Goal: Navigation & Orientation: Find specific page/section

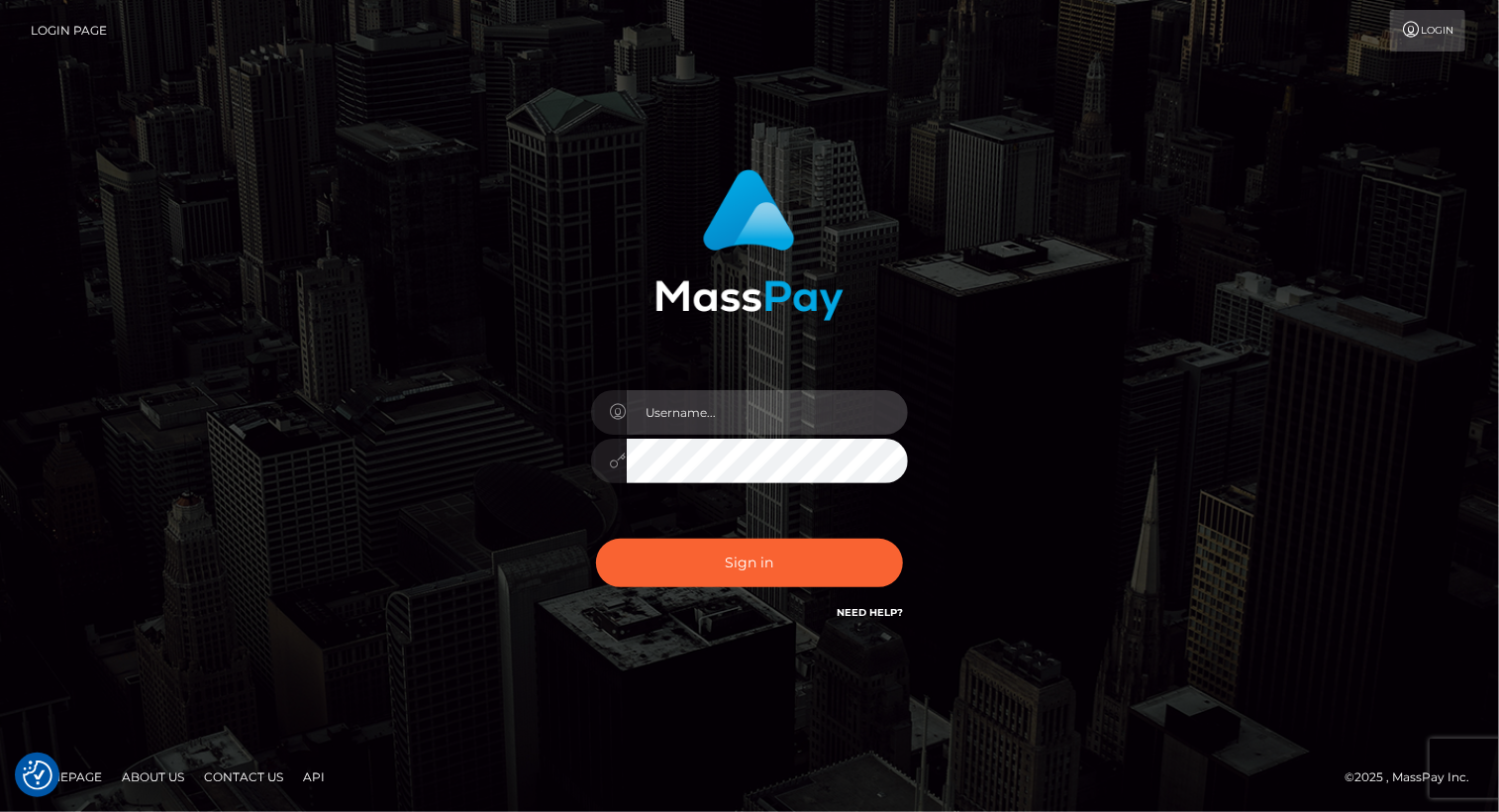
click at [794, 411] on input "text" at bounding box center [766, 411] width 281 height 45
type input "[PERSON_NAME].luminaryplay"
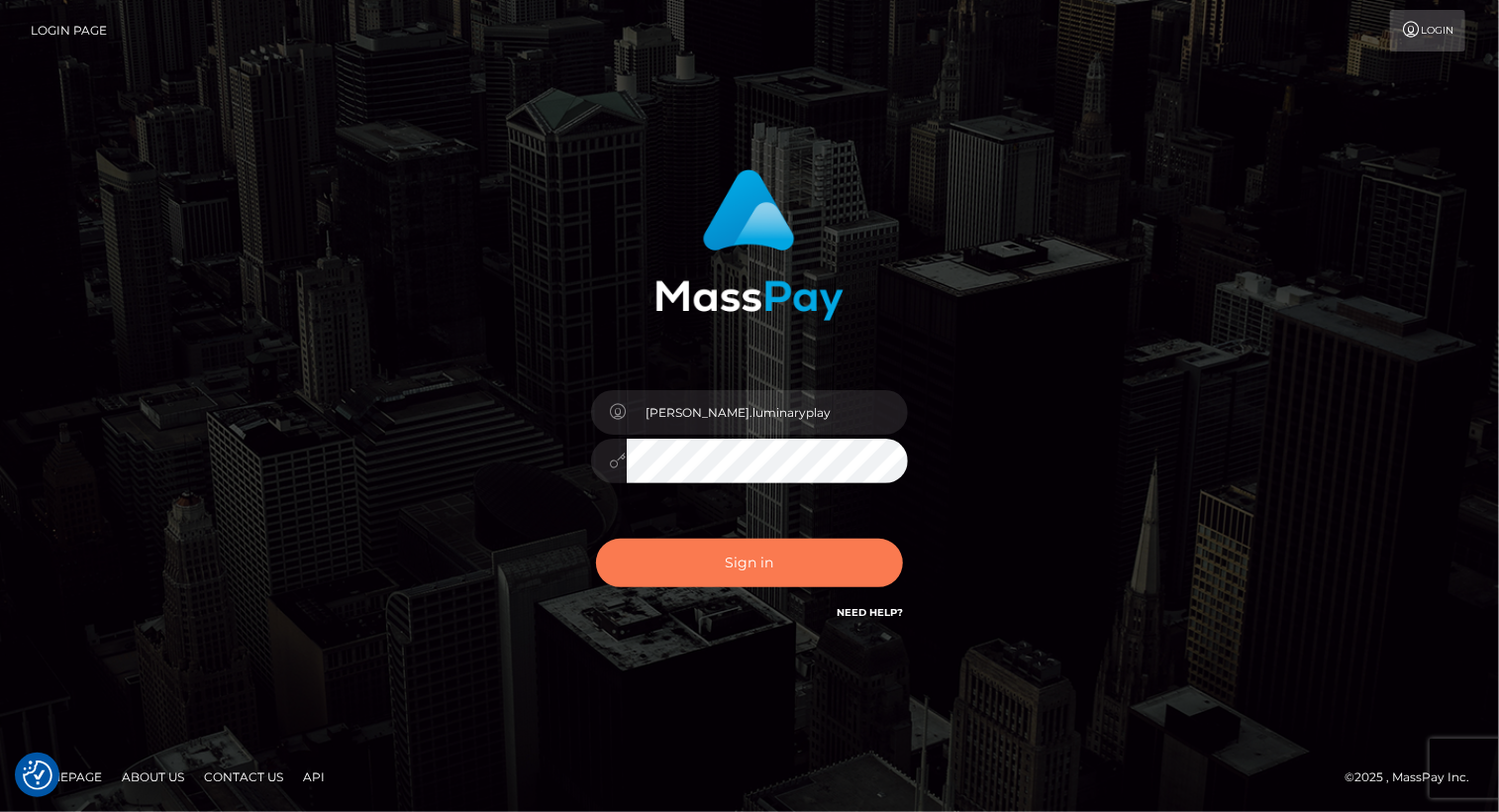
click at [770, 564] on button "Sign in" at bounding box center [750, 562] width 307 height 49
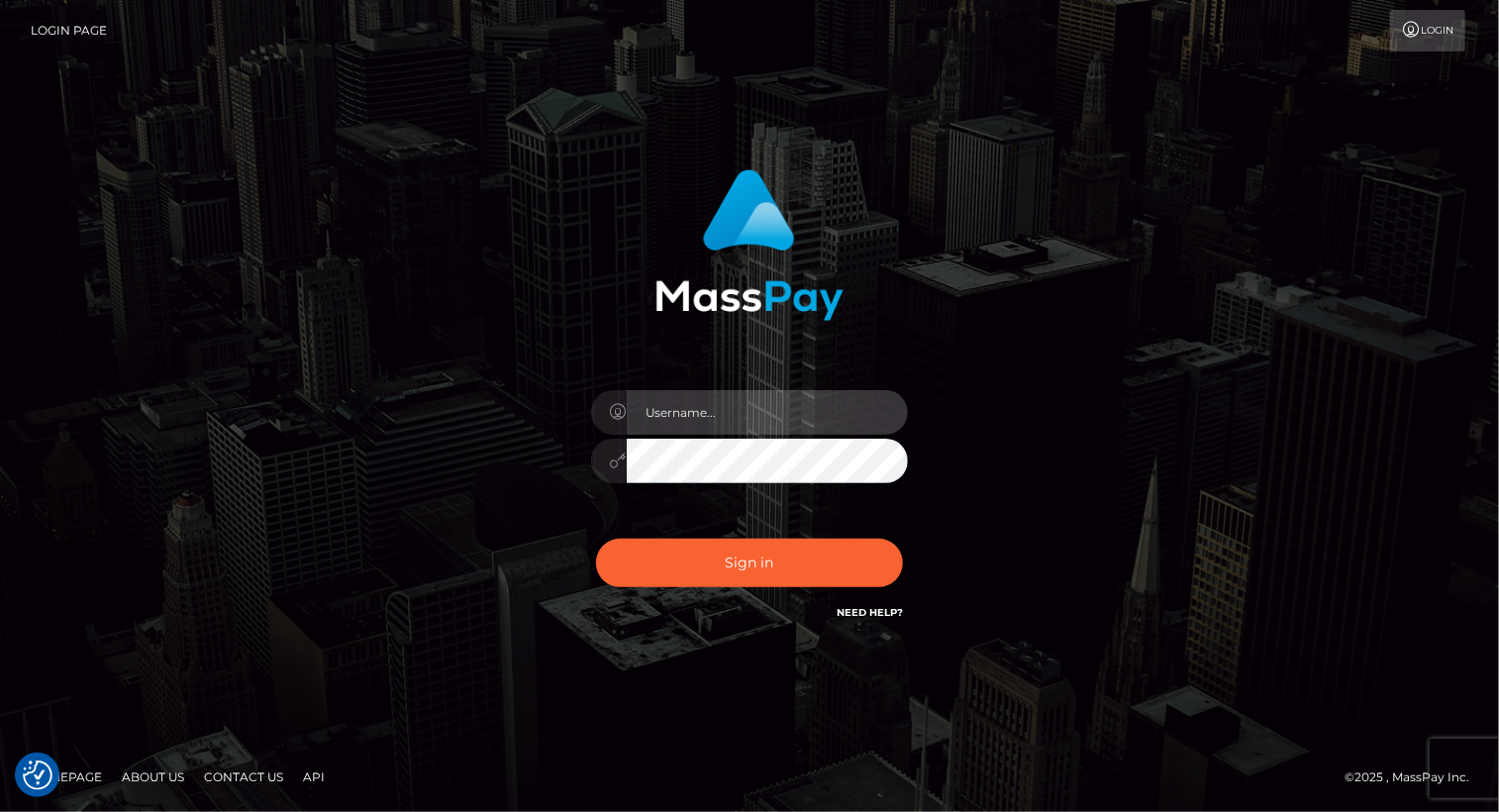
drag, startPoint x: 764, startPoint y: 414, endPoint x: 768, endPoint y: 426, distance: 12.6
click at [764, 414] on input "text" at bounding box center [766, 411] width 281 height 45
type input "Arlene.luminaryplay"
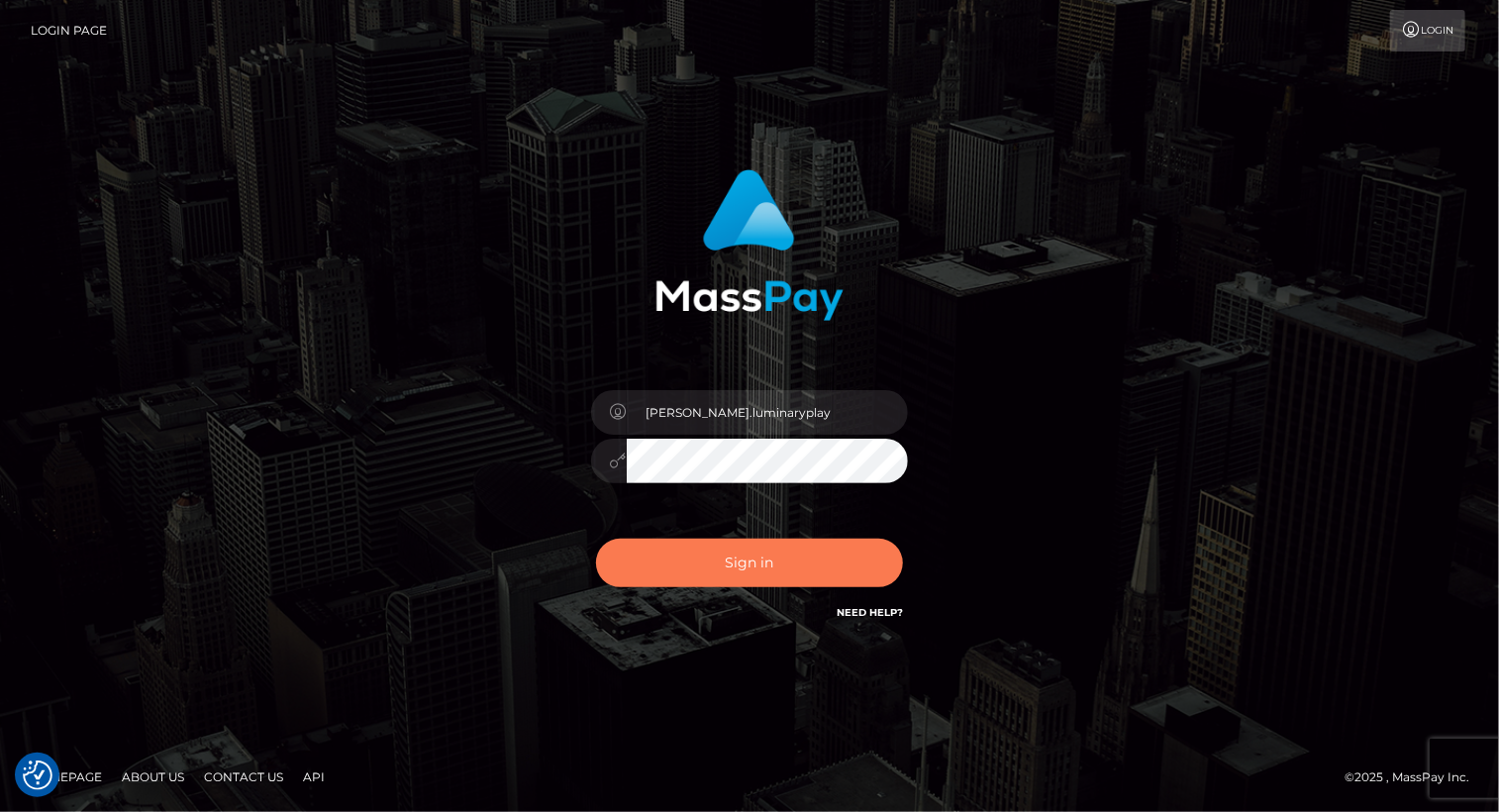
click at [738, 565] on button "Sign in" at bounding box center [750, 562] width 307 height 49
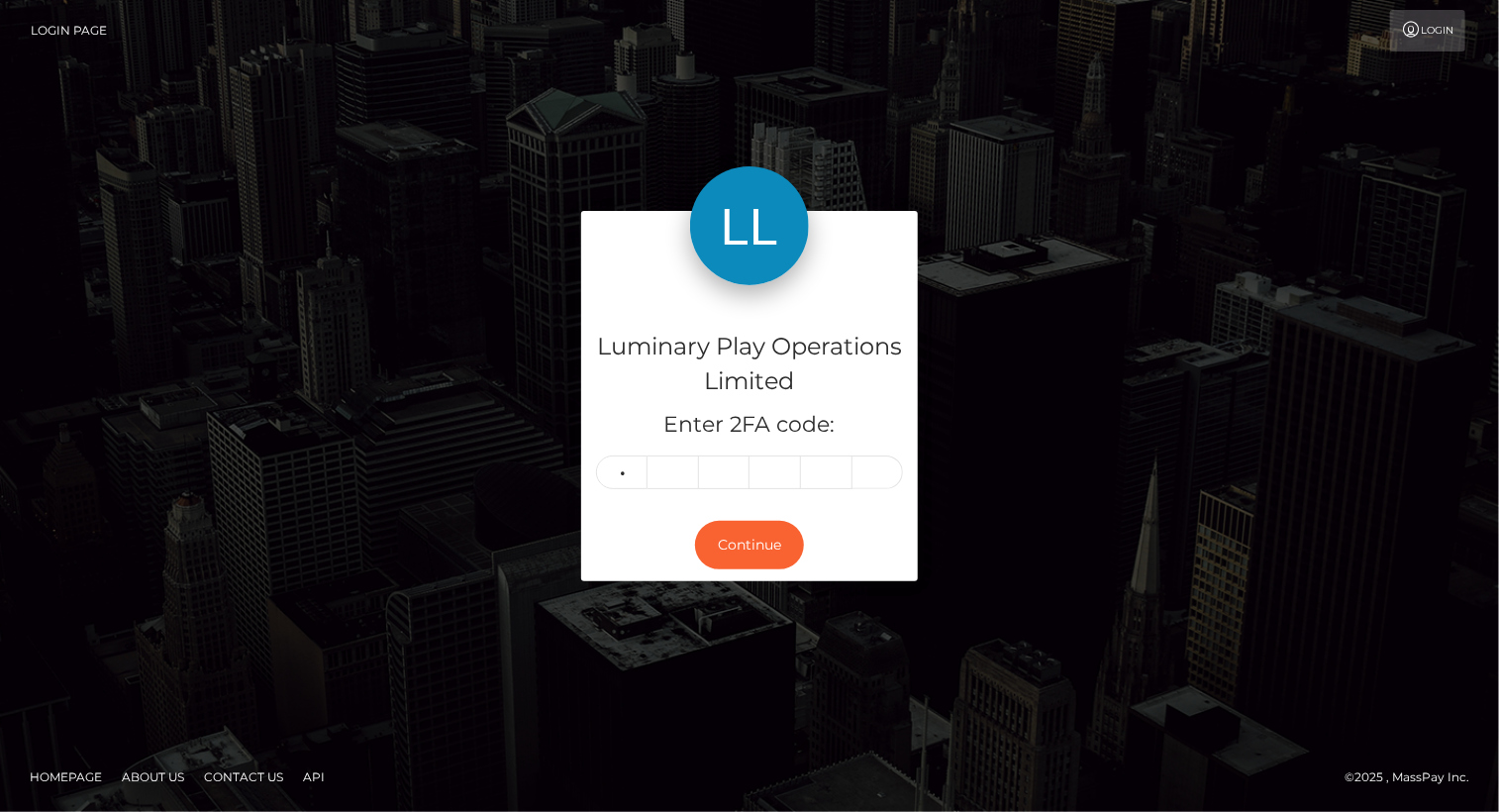
type input "7"
type input "1"
type input "9"
type input "1"
type input "4"
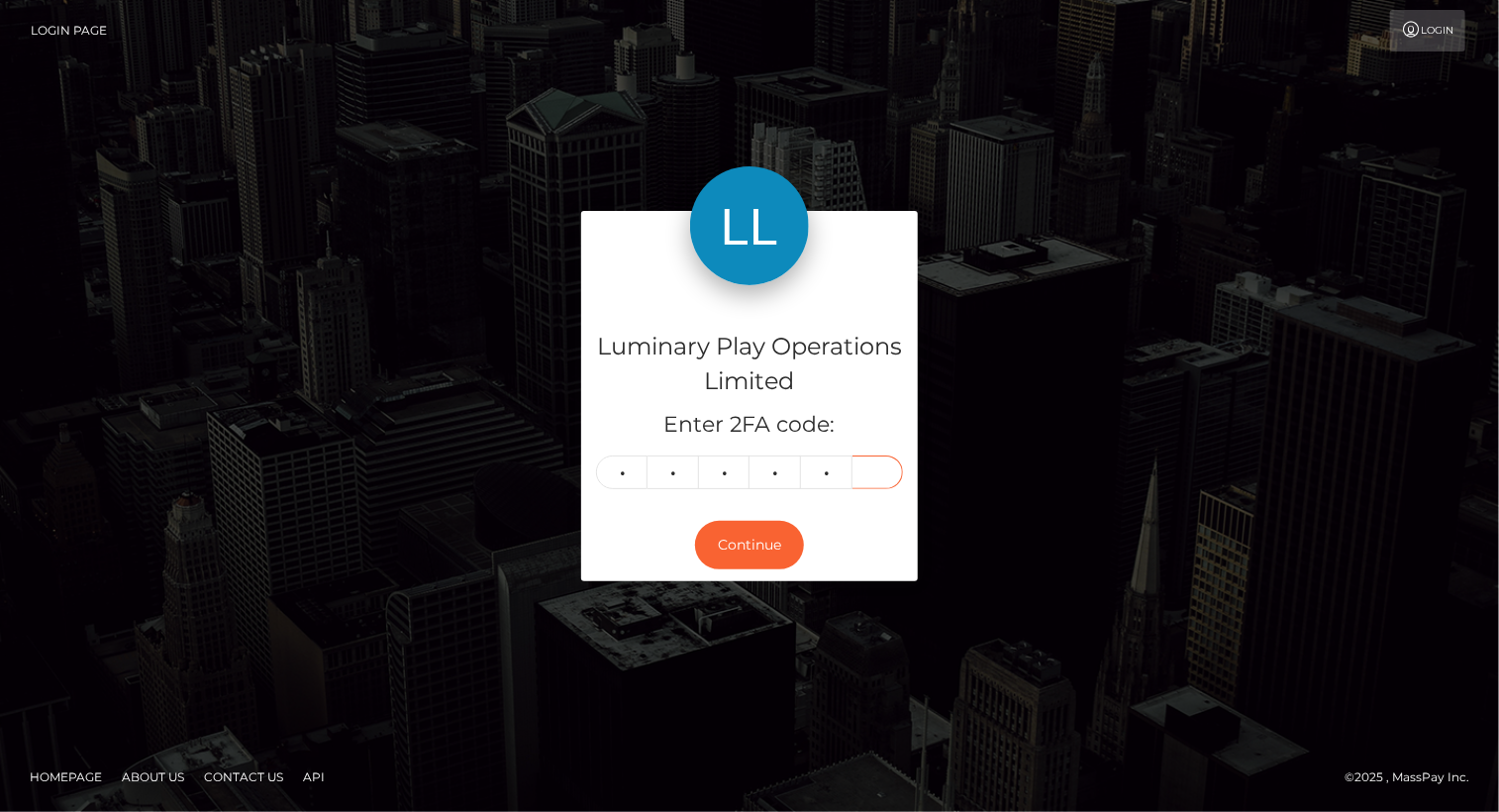
type input "5"
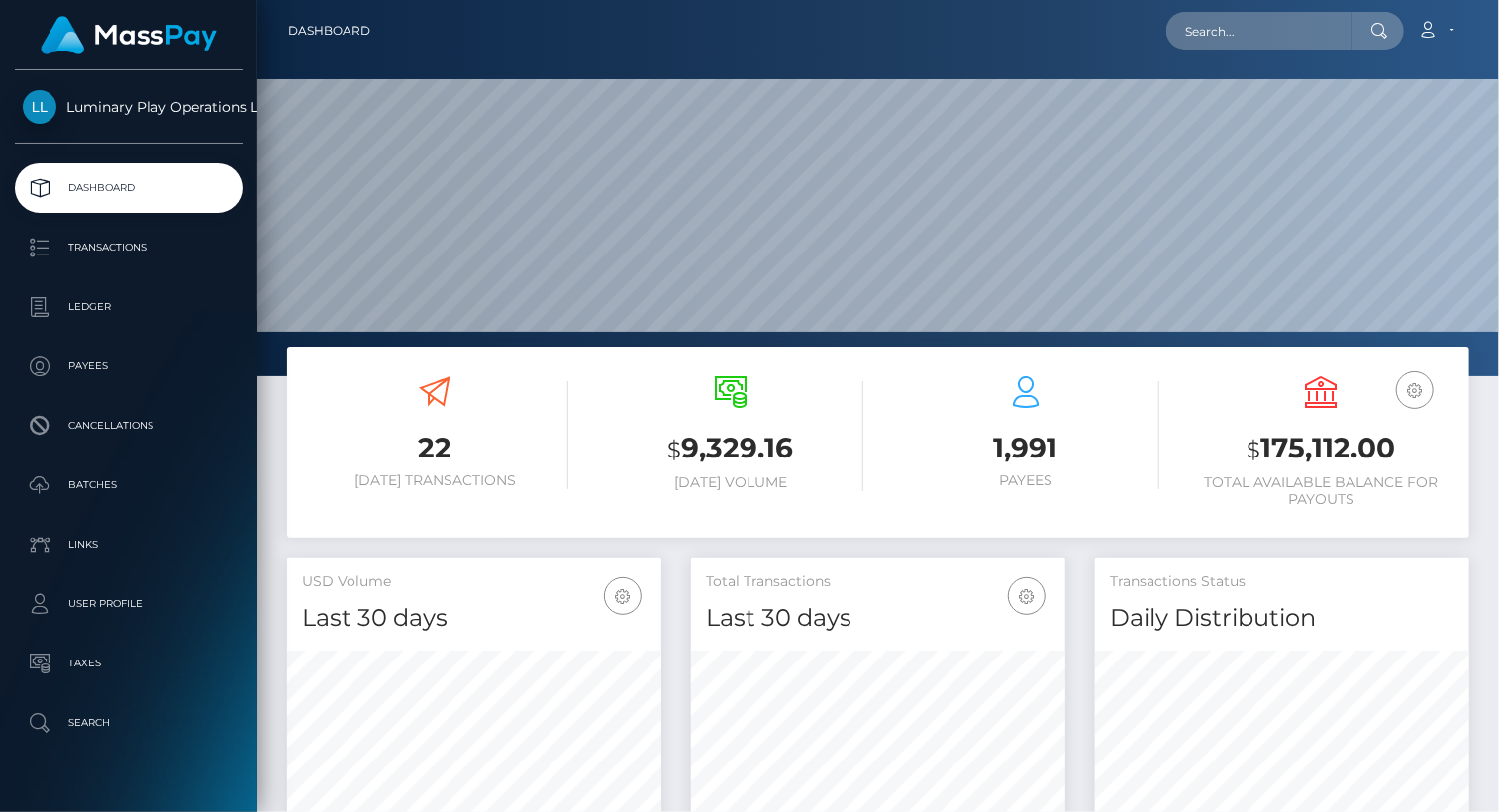
scroll to position [351, 374]
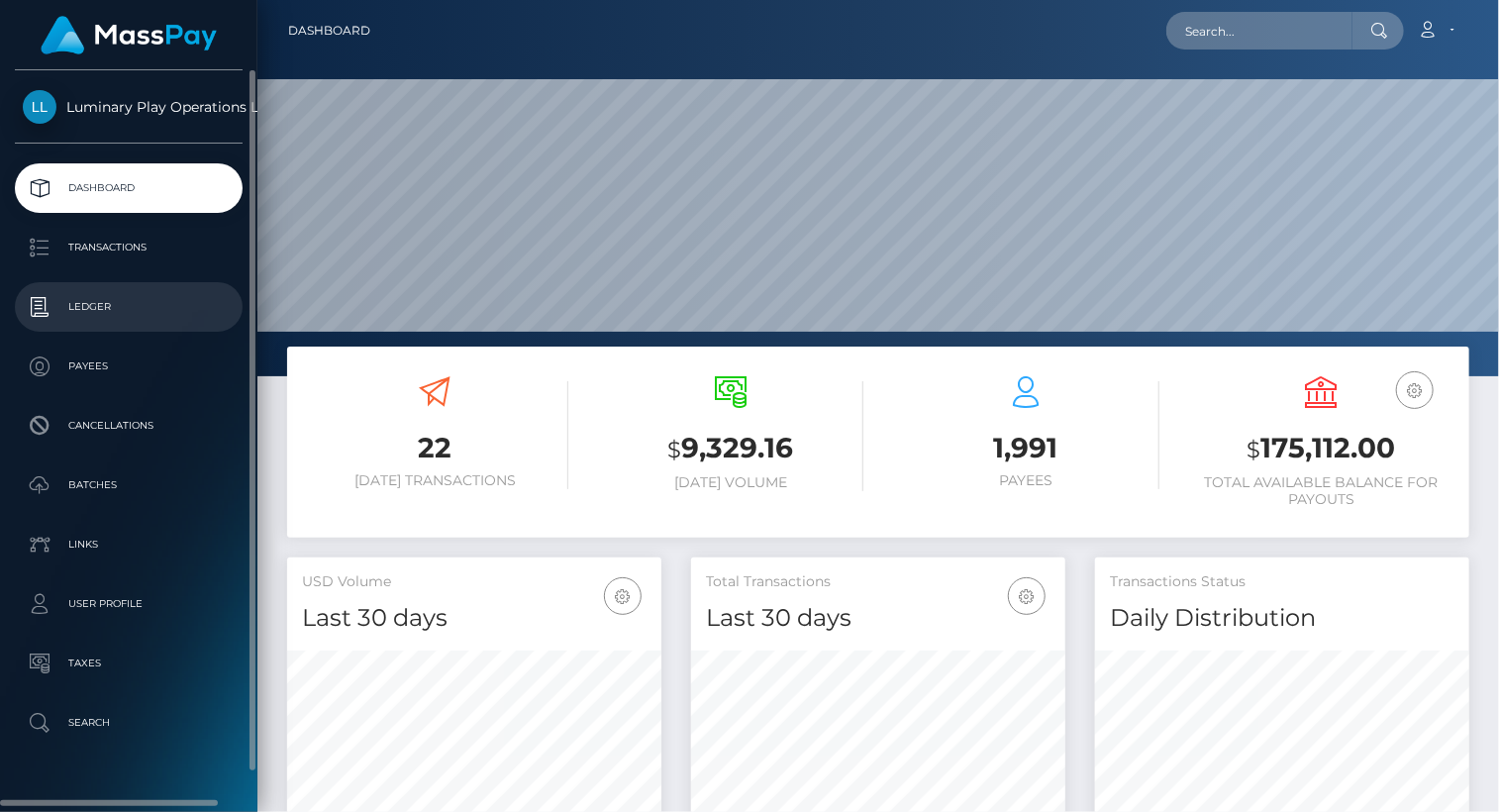
click at [109, 300] on p "Ledger" at bounding box center [129, 307] width 212 height 30
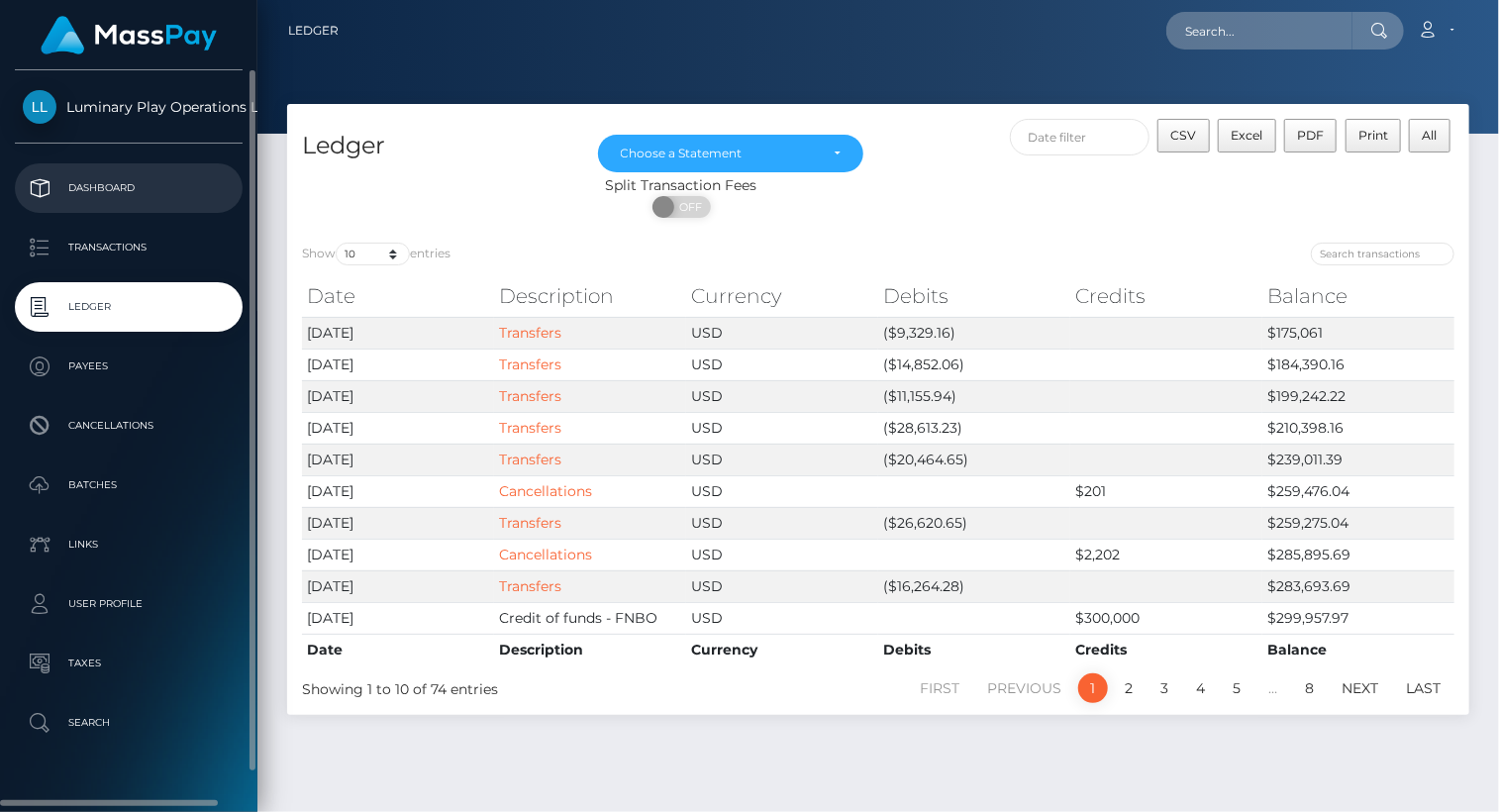
click at [140, 189] on p "Dashboard" at bounding box center [129, 188] width 212 height 30
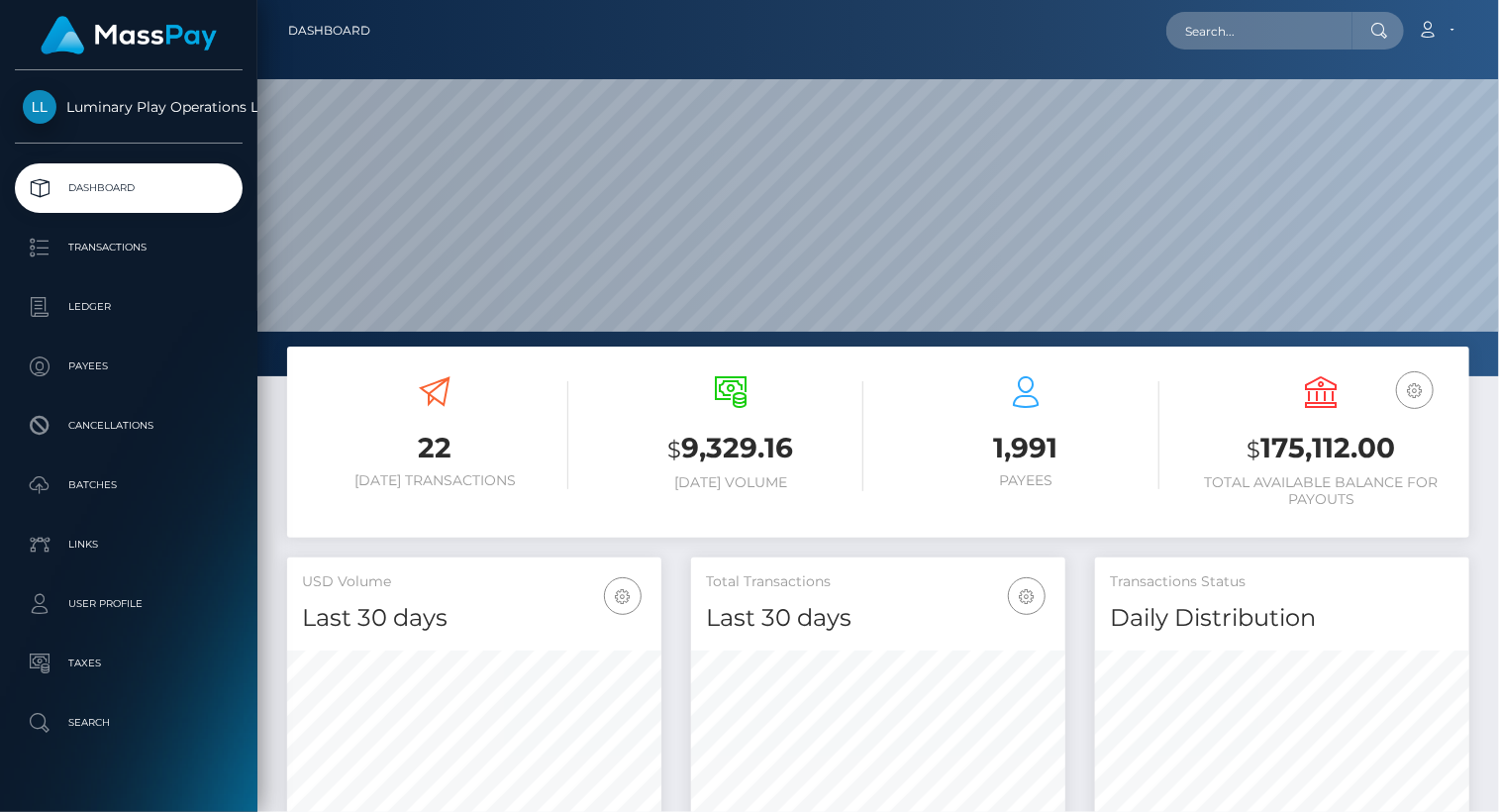
scroll to position [351, 374]
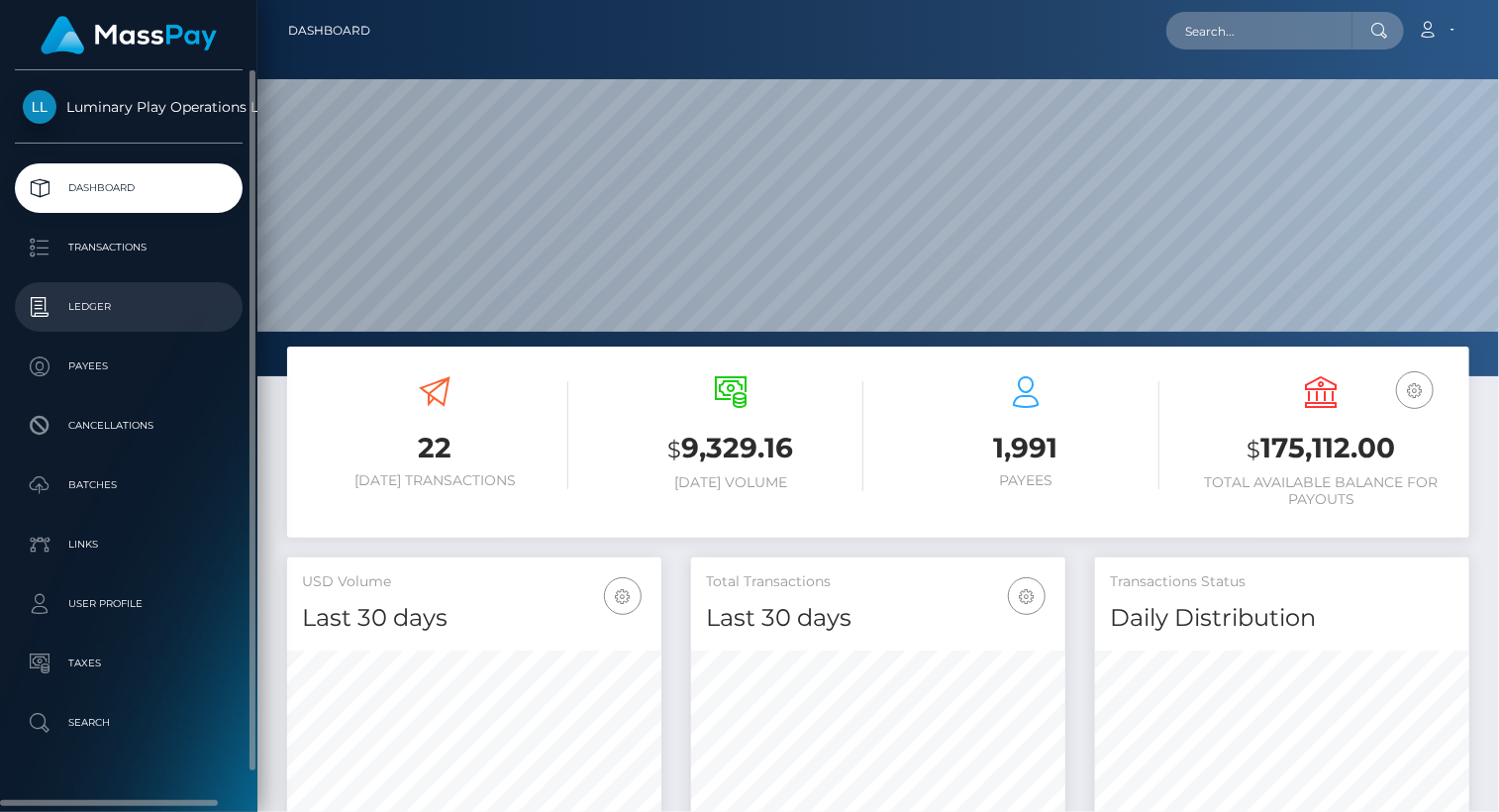
click at [97, 304] on p "Ledger" at bounding box center [129, 307] width 212 height 30
